Goal: Transaction & Acquisition: Purchase product/service

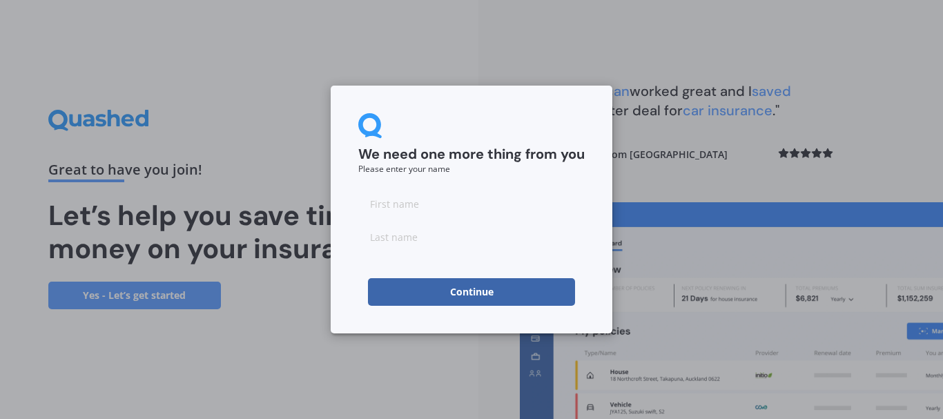
click at [447, 201] on input at bounding box center [471, 204] width 227 height 28
type input "C"
click at [405, 239] on input at bounding box center [471, 237] width 227 height 28
type input "Peri"
click at [445, 288] on button "Continue" at bounding box center [471, 292] width 207 height 28
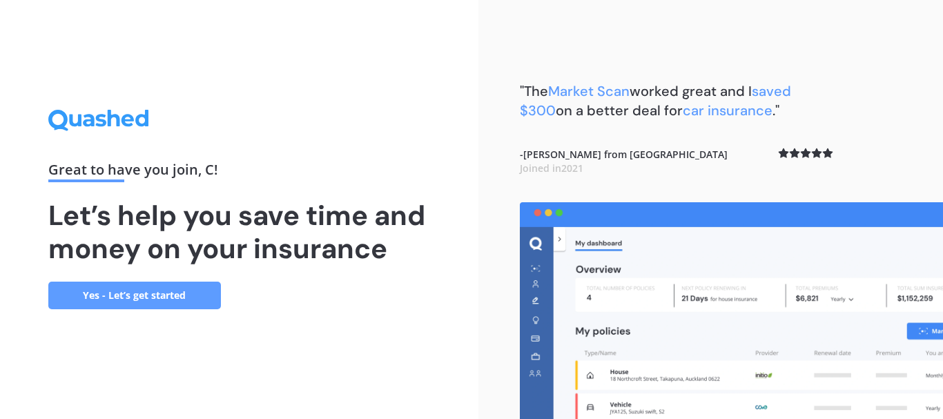
click at [146, 287] on link "Yes - Let’s get started" at bounding box center [134, 296] width 173 height 28
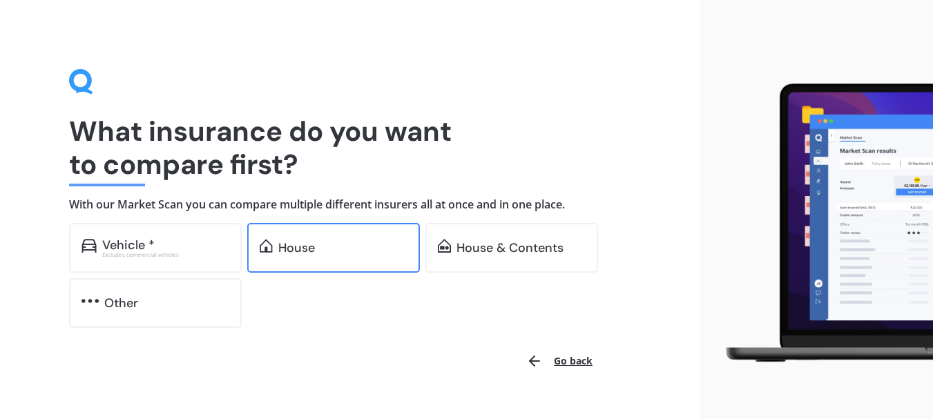
click at [308, 256] on div "House" at bounding box center [333, 248] width 173 height 50
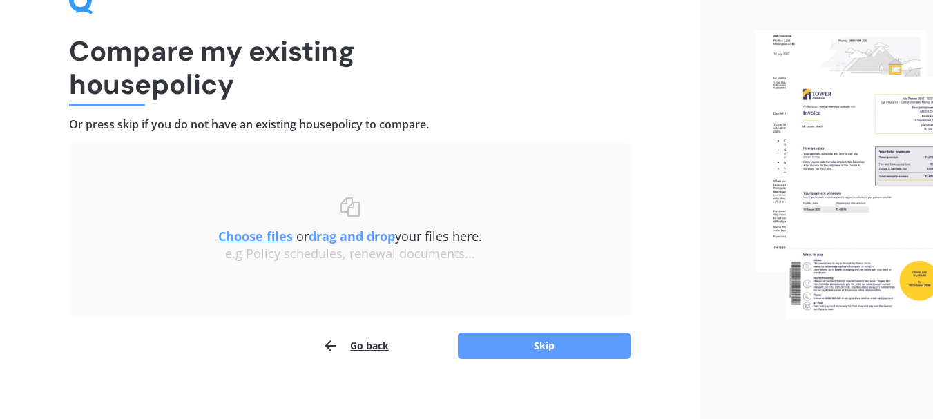
scroll to position [90, 0]
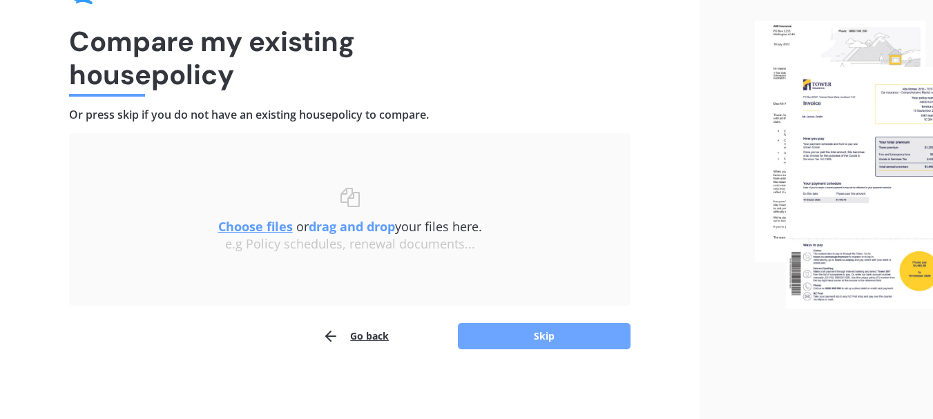
click at [494, 336] on button "Skip" at bounding box center [544, 336] width 173 height 26
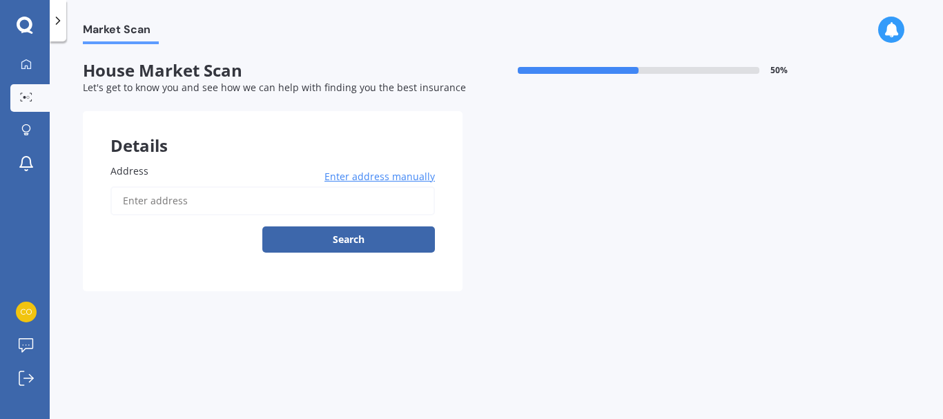
click at [186, 202] on input "Address" at bounding box center [273, 200] width 325 height 29
type input "[STREET_ADDRESS]"
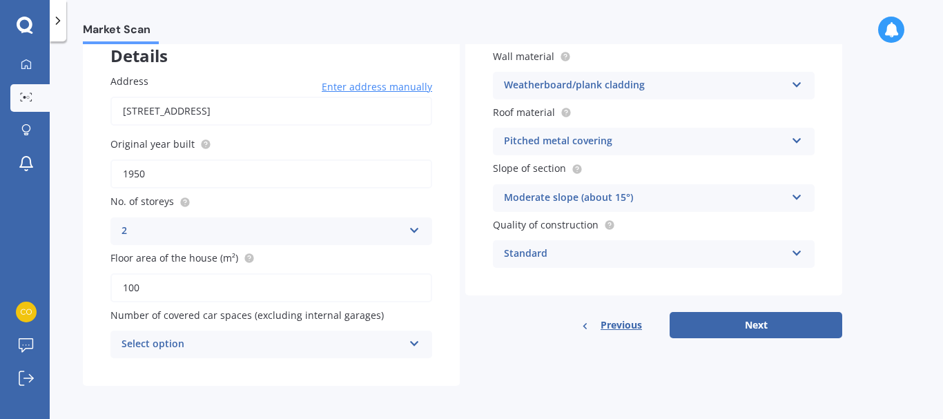
scroll to position [93, 0]
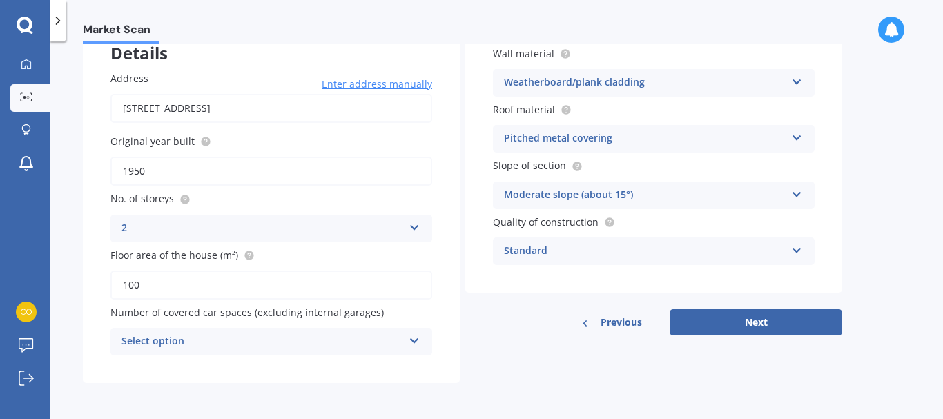
click at [414, 340] on icon at bounding box center [415, 339] width 12 height 10
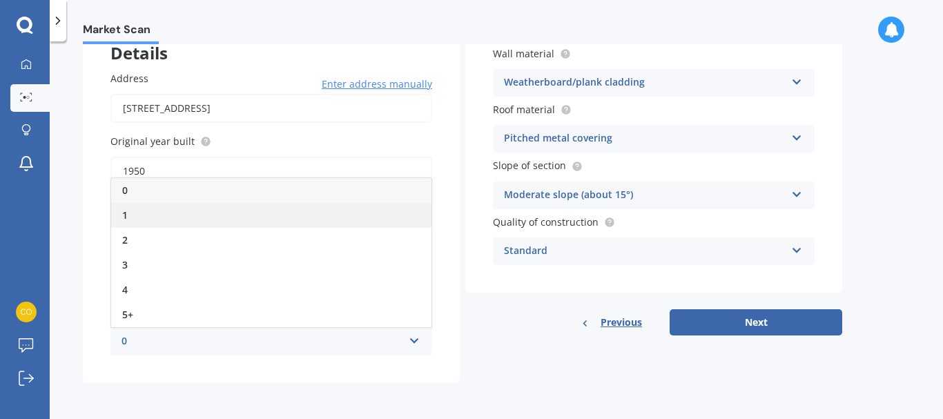
click at [190, 204] on div "1" at bounding box center [271, 215] width 320 height 25
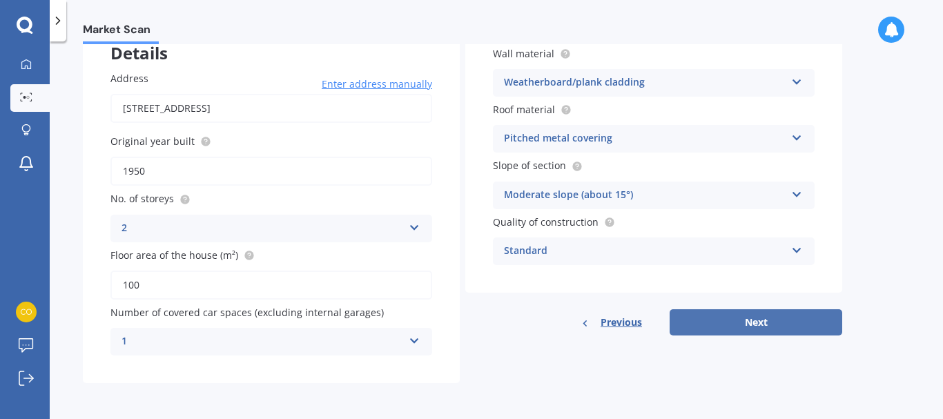
click at [736, 323] on button "Next" at bounding box center [756, 322] width 173 height 26
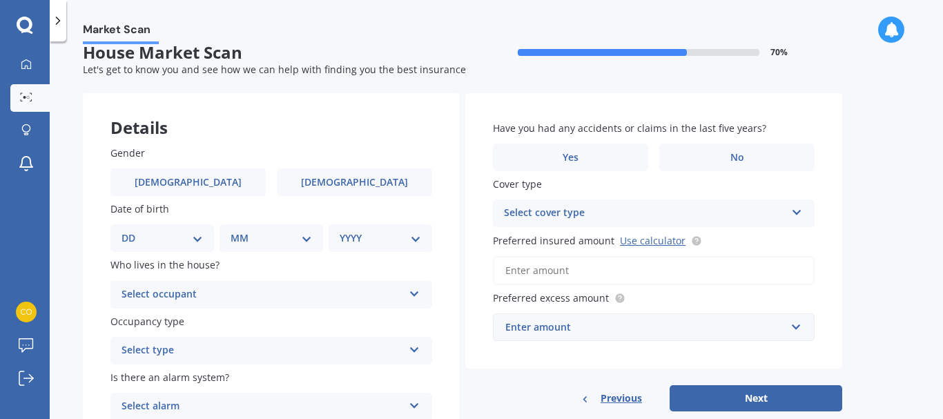
scroll to position [139, 0]
